Goal: Task Accomplishment & Management: Use online tool/utility

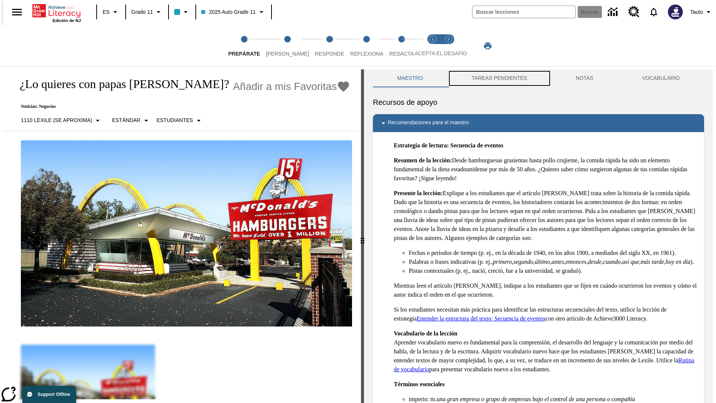
click at [498, 78] on button "TAREAS PENDIENTES" at bounding box center [499, 78] width 104 height 18
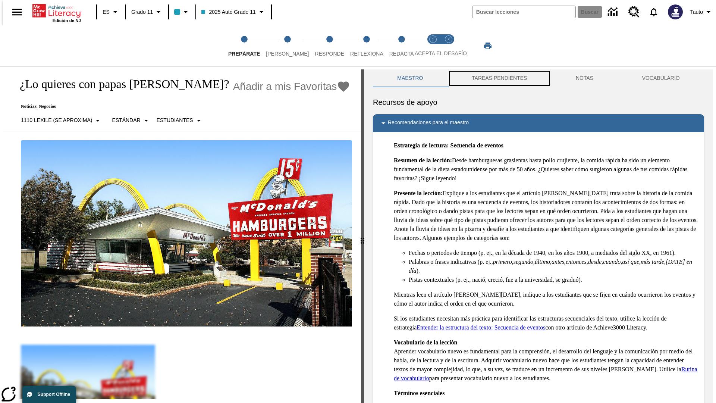
click at [498, 78] on button "TAREAS PENDIENTES" at bounding box center [499, 78] width 104 height 18
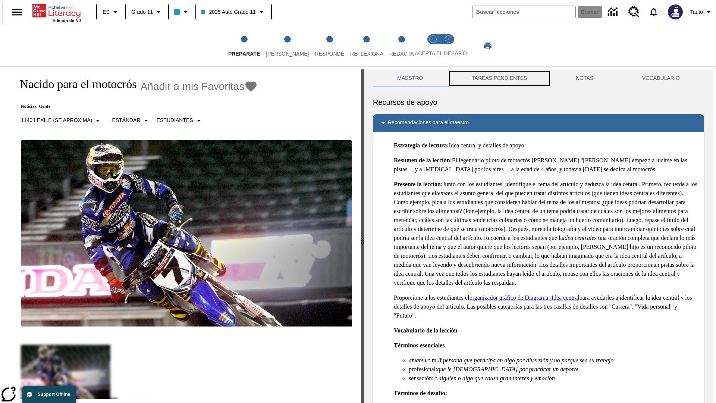
click at [498, 78] on button "TAREAS PENDIENTES" at bounding box center [499, 78] width 104 height 18
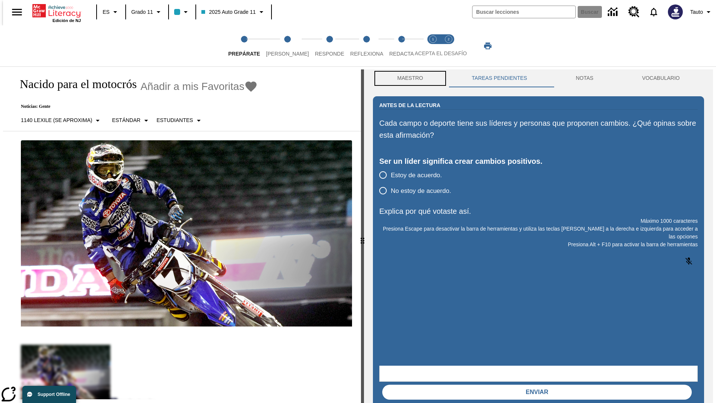
scroll to position [0, 0]
